Goal: Information Seeking & Learning: Find specific fact

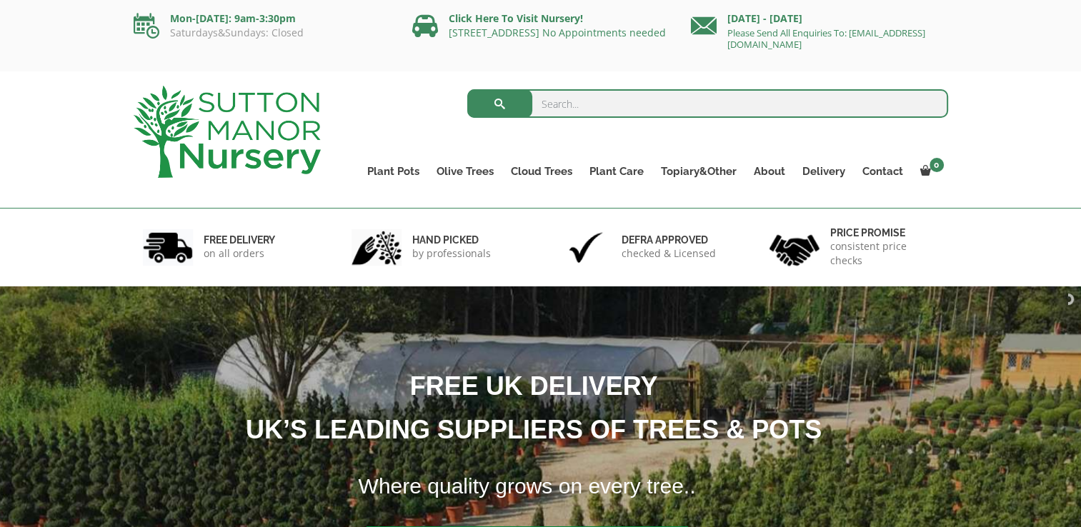
click at [565, 102] on input "search" at bounding box center [707, 103] width 481 height 29
type input "Thuja occidentalis"
click at [467, 89] on button "submit" at bounding box center [499, 103] width 65 height 29
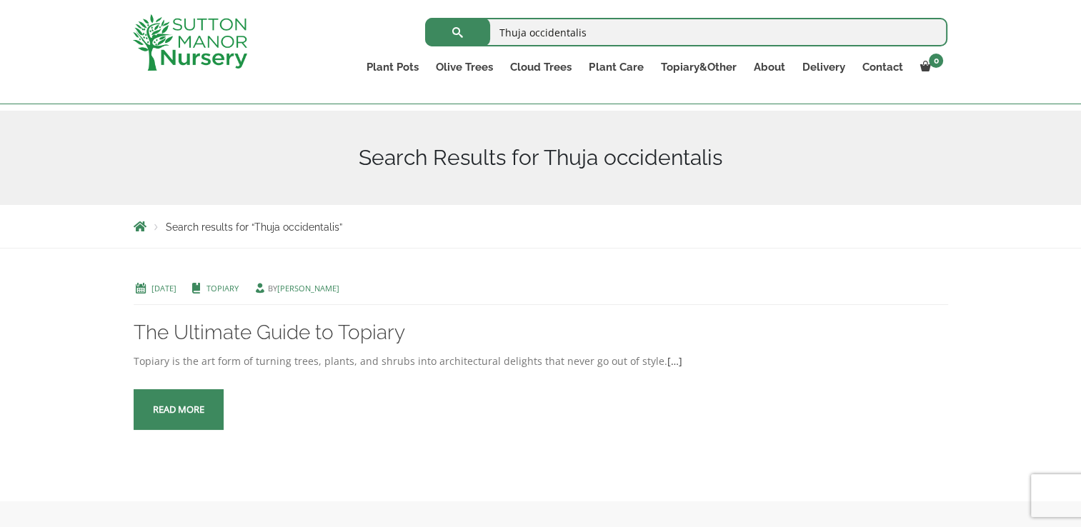
scroll to position [71, 0]
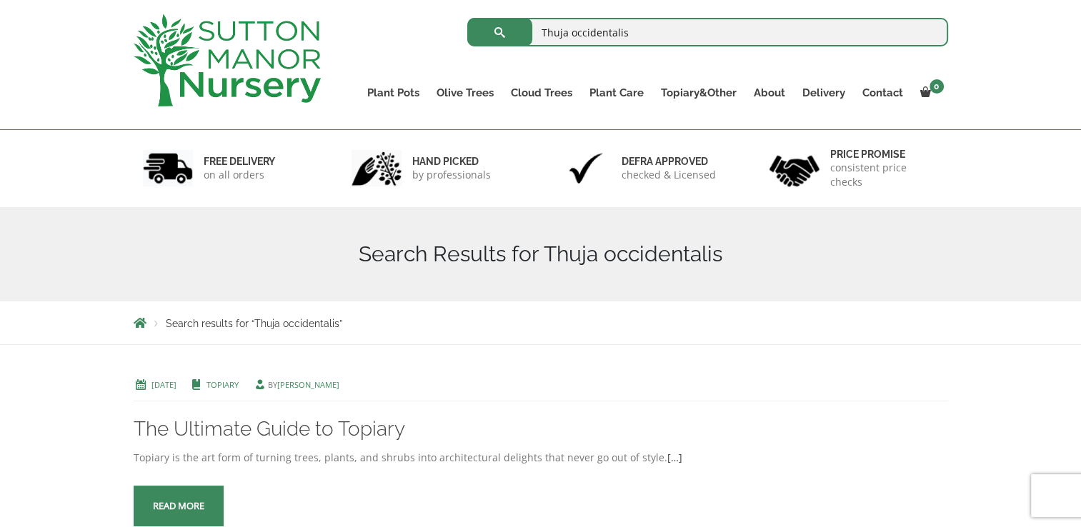
click at [649, 31] on input "Thuja occidentalis" at bounding box center [707, 32] width 481 height 29
type input "Thuja"
click at [467, 18] on button "submit" at bounding box center [499, 32] width 65 height 29
